Goal: Information Seeking & Learning: Understand process/instructions

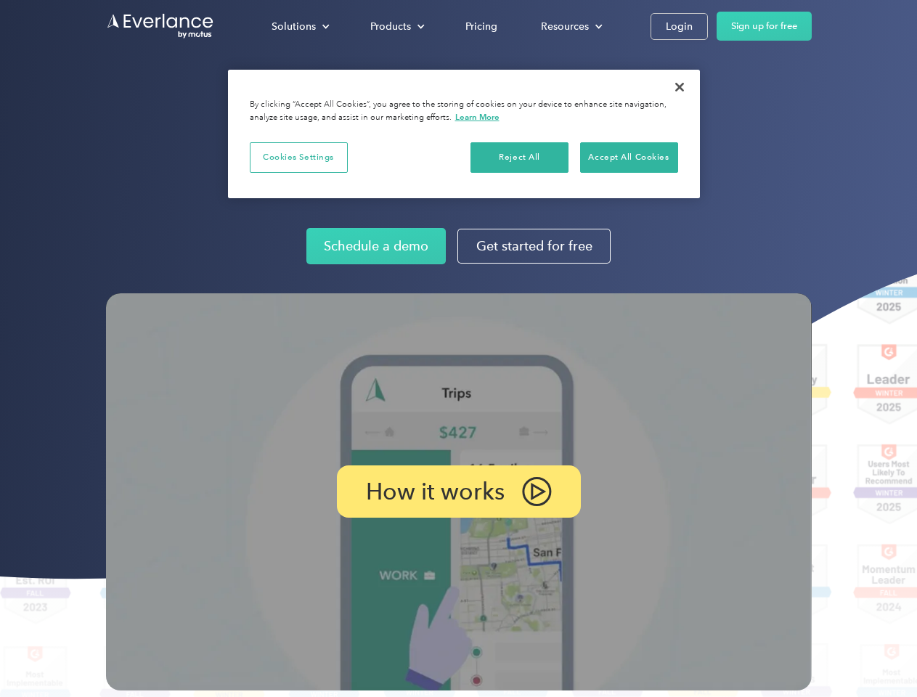
click at [458, 348] on img at bounding box center [459, 491] width 706 height 397
click at [300, 26] on div "Solutions" at bounding box center [294, 26] width 44 height 18
click at [396, 26] on div "Products" at bounding box center [390, 26] width 41 height 18
click at [570, 26] on div "Resources" at bounding box center [565, 26] width 48 height 18
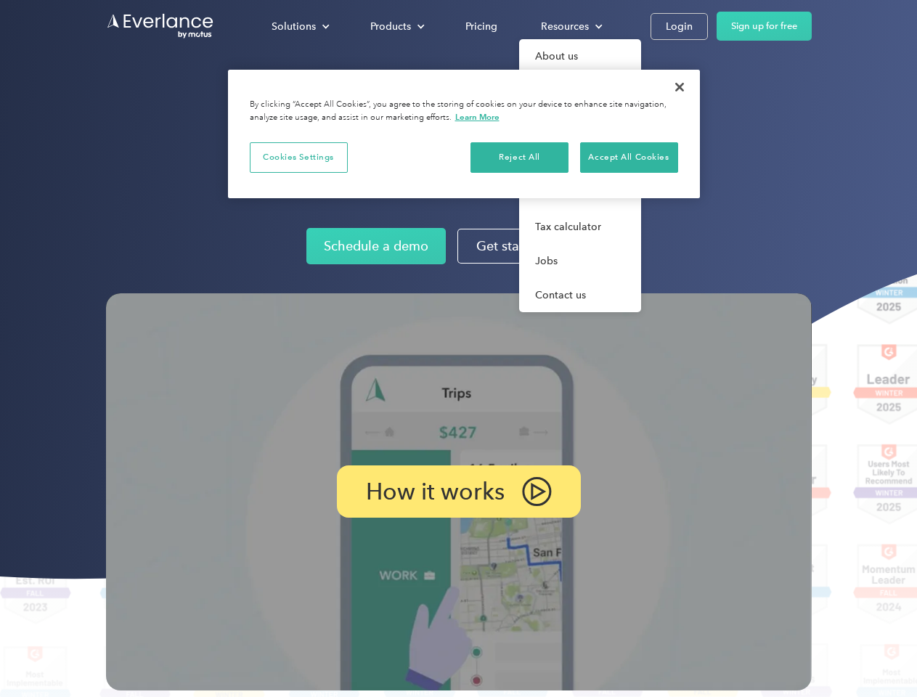
click at [458, 491] on p "How it works" at bounding box center [435, 491] width 139 height 17
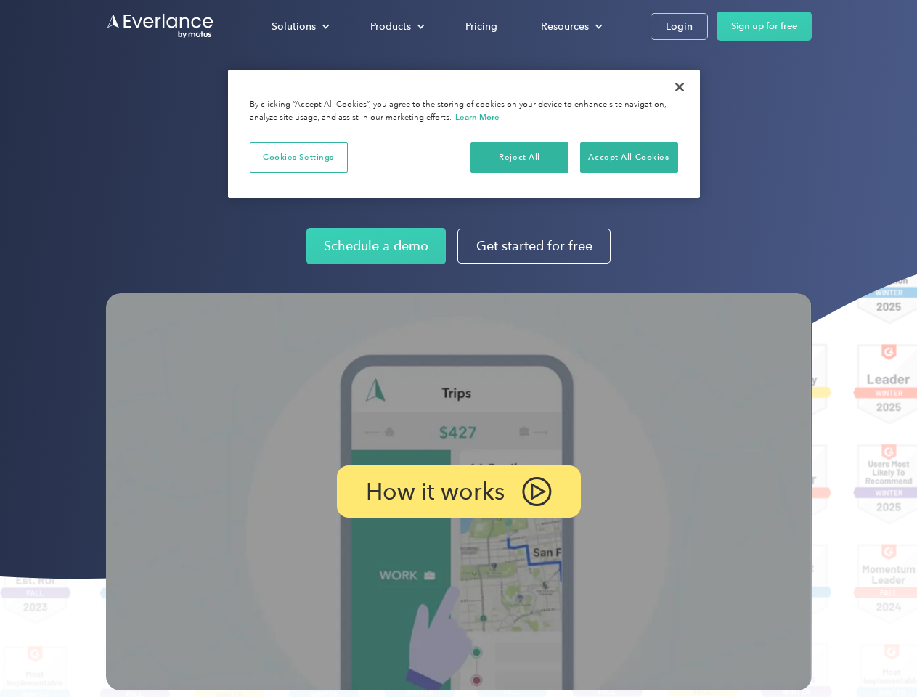
click at [298, 157] on button "Cookies Settings" at bounding box center [299, 157] width 98 height 30
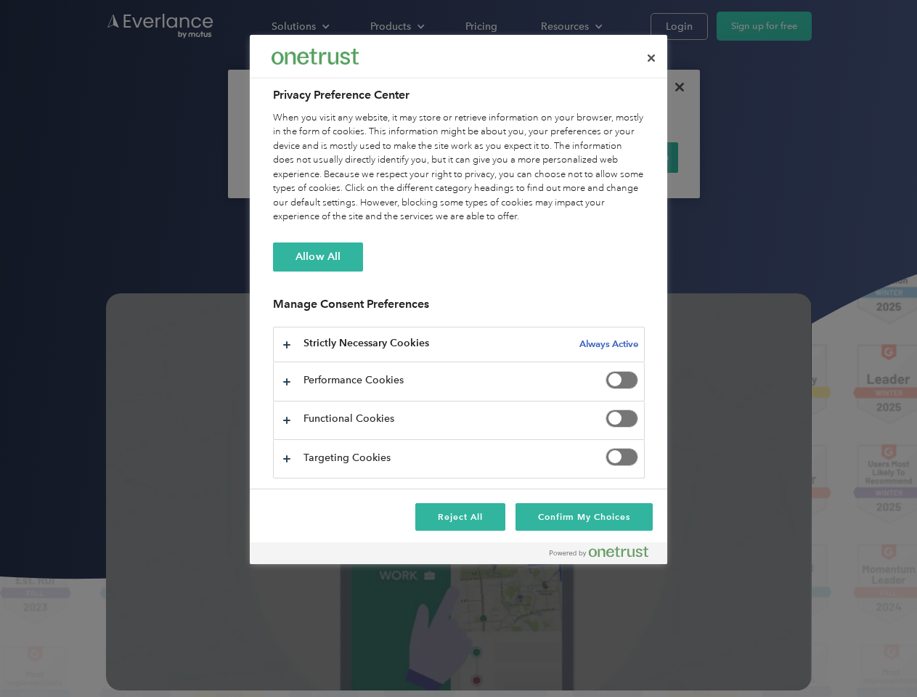
click at [520, 157] on div "When you visit any website, it may store or retrieve information on your browse…" at bounding box center [459, 167] width 372 height 113
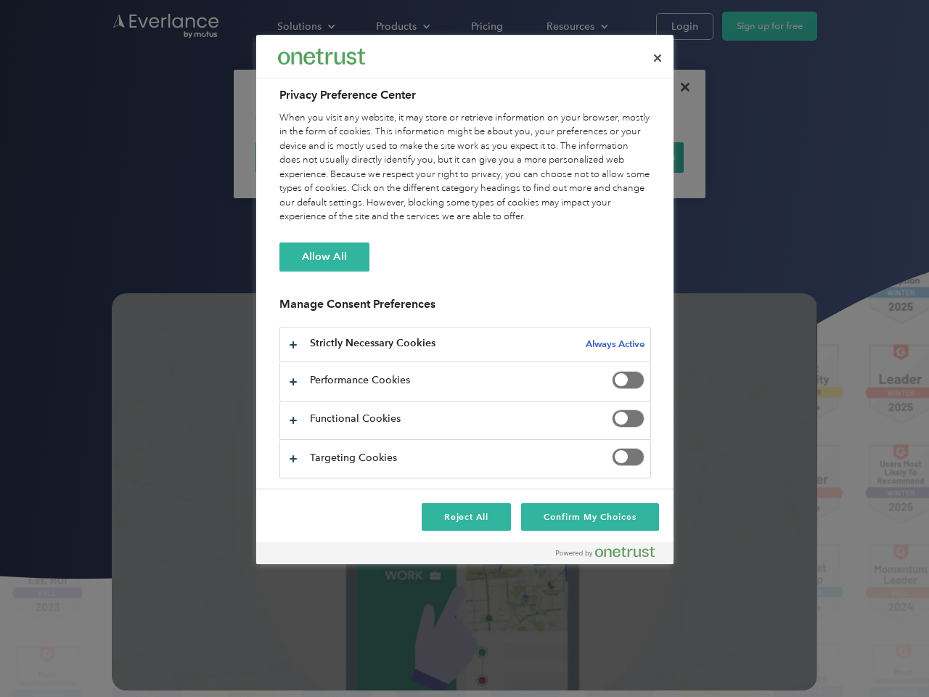
click at [629, 157] on div "When you visit any website, it may store or retrieve information on your browse…" at bounding box center [465, 167] width 372 height 113
click at [679, 87] on div at bounding box center [464, 348] width 929 height 697
